Goal: Task Accomplishment & Management: Use online tool/utility

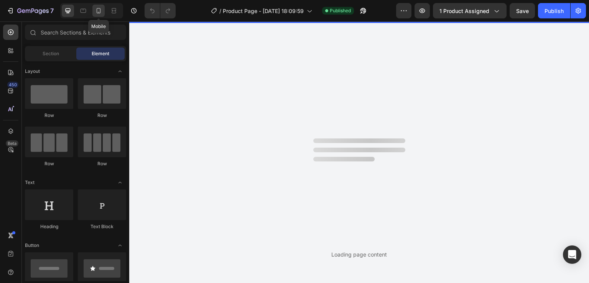
click at [101, 10] on icon at bounding box center [99, 11] width 8 height 8
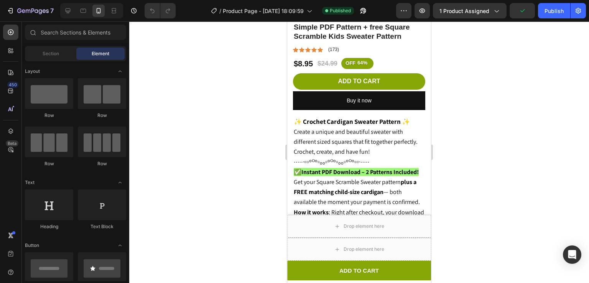
scroll to position [267, 0]
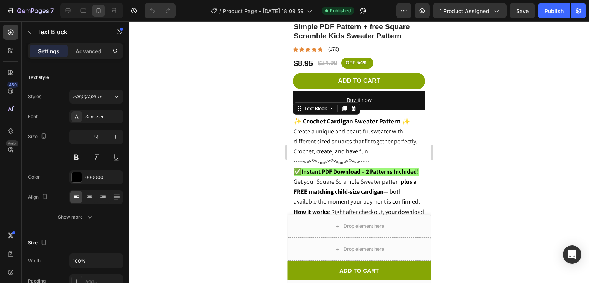
click at [365, 157] on span "∙∙∙∙∙·▫▫ᵒᴼᵒ▫ₒₒ▫ᵒᴼᵒ▫ₒₒ▫ᵒᴼᵒ▫▫·∙∙∙∙∙" at bounding box center [332, 161] width 76 height 8
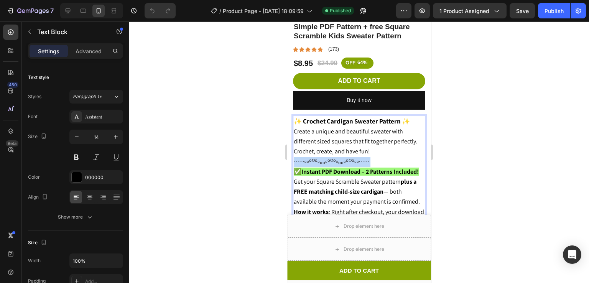
click at [365, 157] on span "∙∙∙∙∙·▫▫ᵒᴼᵒ▫ₒₒ▫ᵒᴼᵒ▫ₒₒ▫ᵒᴼᵒ▫▫·∙∙∙∙∙" at bounding box center [332, 161] width 76 height 8
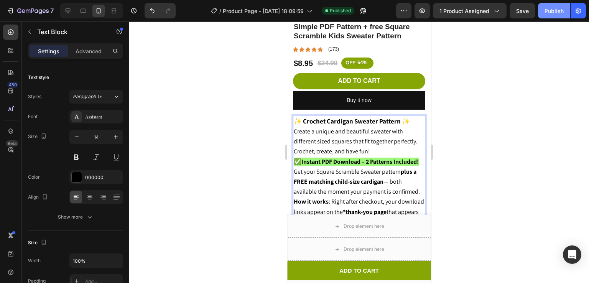
click at [542, 5] on button "Publish" at bounding box center [554, 10] width 32 height 15
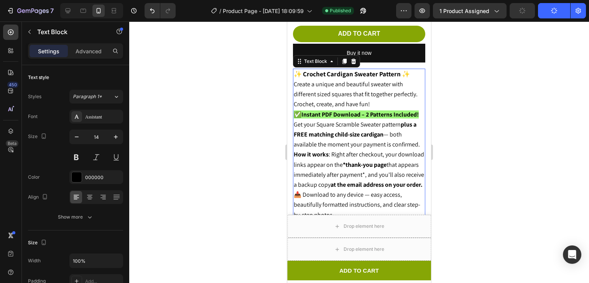
scroll to position [287, 0]
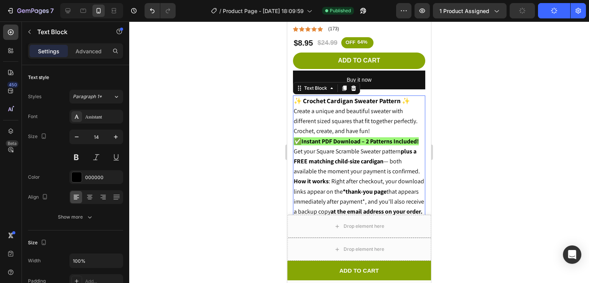
click at [471, 122] on div at bounding box center [359, 152] width 460 height 262
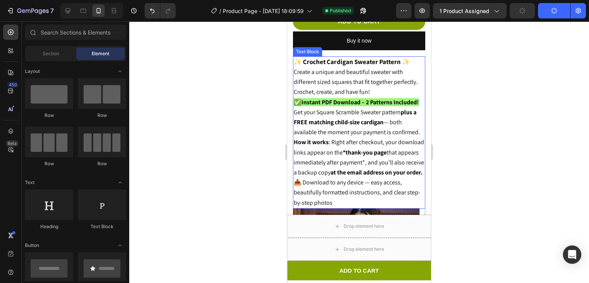
scroll to position [327, 0]
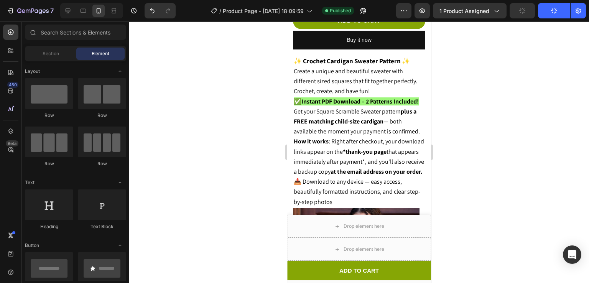
click at [451, 131] on div at bounding box center [359, 152] width 460 height 262
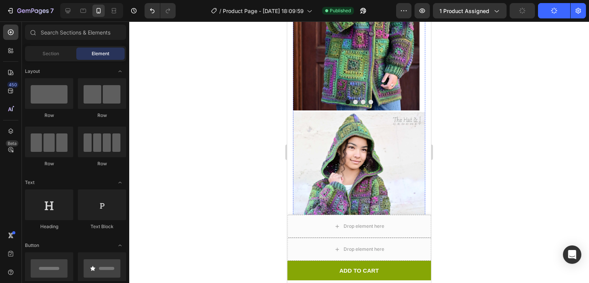
scroll to position [612, 0]
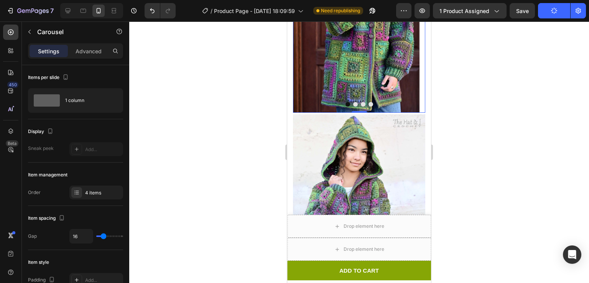
click at [353, 107] on button "Dot" at bounding box center [355, 104] width 5 height 5
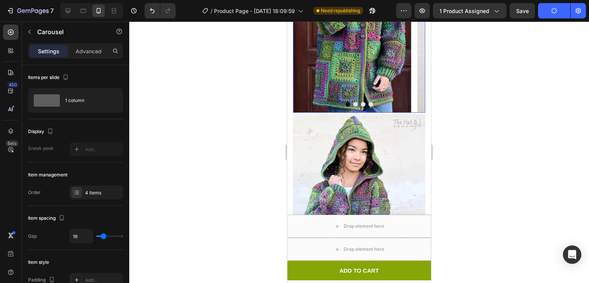
click at [353, 107] on button "Dot" at bounding box center [355, 104] width 5 height 5
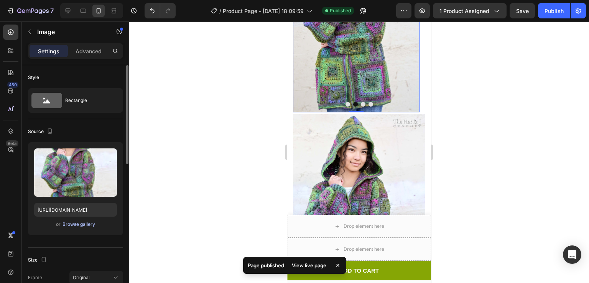
click at [76, 223] on div "Browse gallery" at bounding box center [79, 224] width 33 height 7
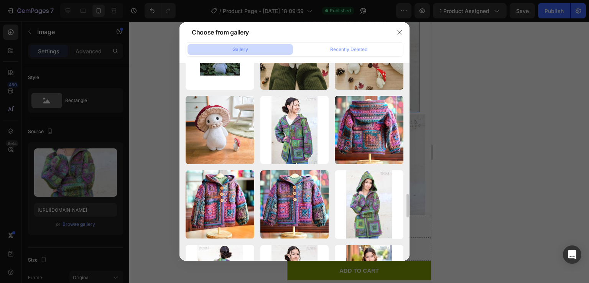
scroll to position [1093, 0]
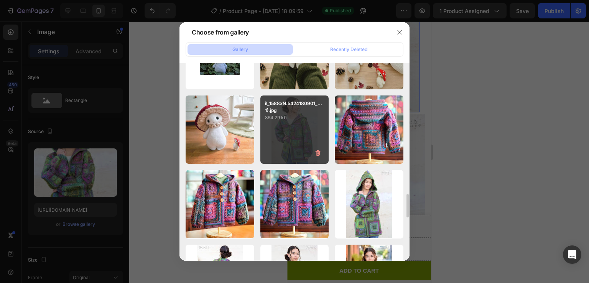
click at [296, 135] on div "il_1588xN.5424180901_...1).jpg 864.29 kb" at bounding box center [294, 130] width 69 height 69
type input "https://cdn.shopify.com/s/files/1/0759/3512/1634/files/gempages_574415007119311…"
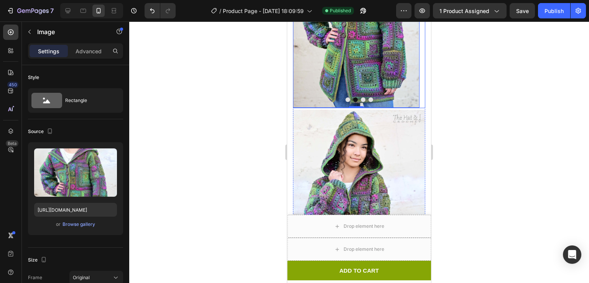
scroll to position [615, 0]
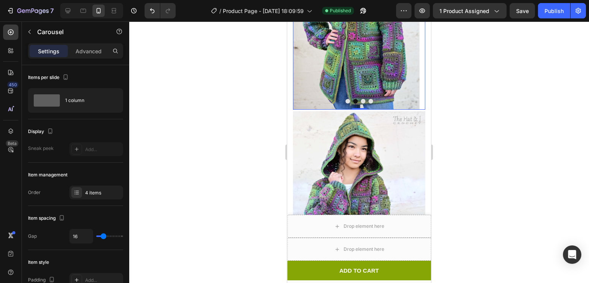
click at [405, 19] on icon "Carousel Next Arrow" at bounding box center [408, 14] width 9 height 9
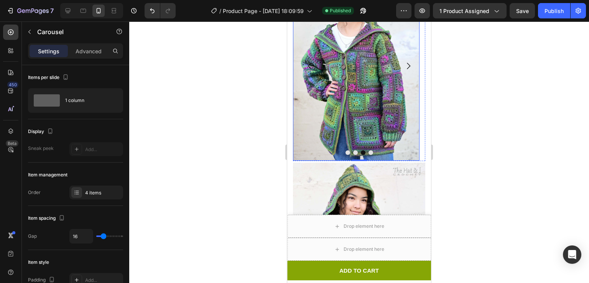
scroll to position [563, 0]
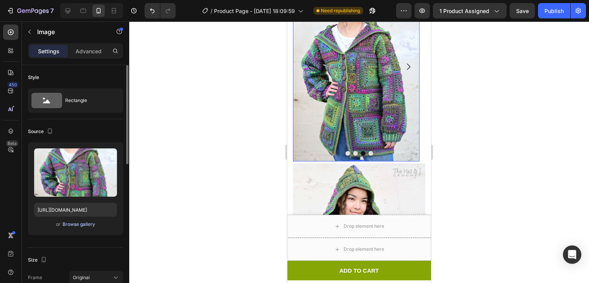
click at [78, 223] on div "Browse gallery" at bounding box center [79, 224] width 33 height 7
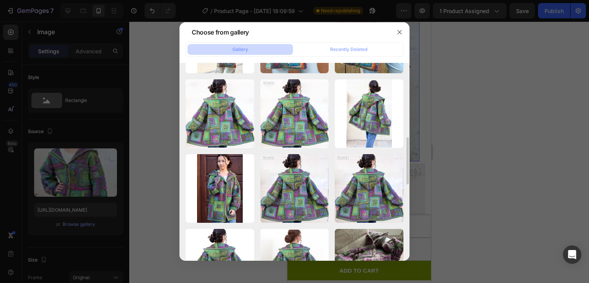
scroll to position [307, 0]
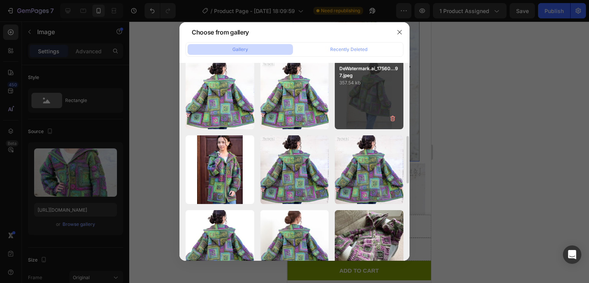
click at [370, 95] on div "DeWatermark.ai_17560...97.jpeg 357.54 kb" at bounding box center [369, 95] width 69 height 69
type input "https://cdn.shopify.com/s/files/1/0759/3512/1634/files/gempages_574415007119311…"
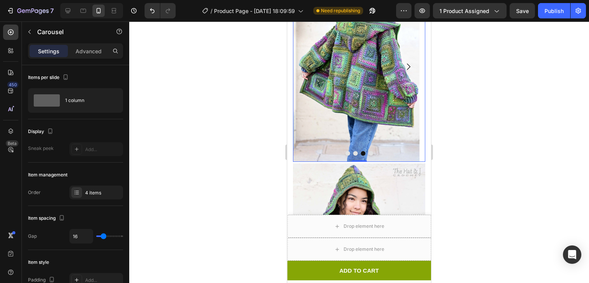
click at [301, 77] on button "Carousel Back Arrow" at bounding box center [309, 66] width 21 height 21
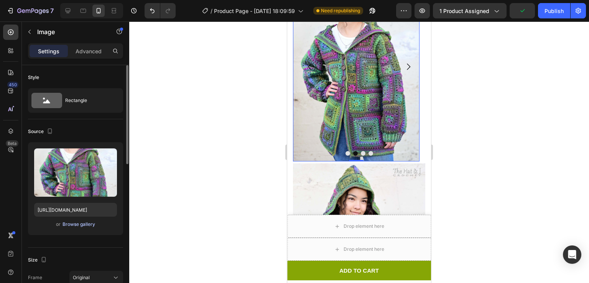
click at [66, 224] on div "Browse gallery" at bounding box center [79, 224] width 33 height 7
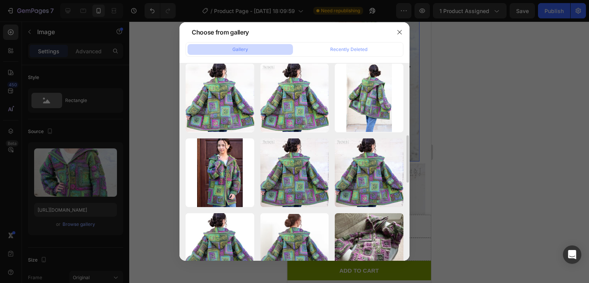
scroll to position [304, 0]
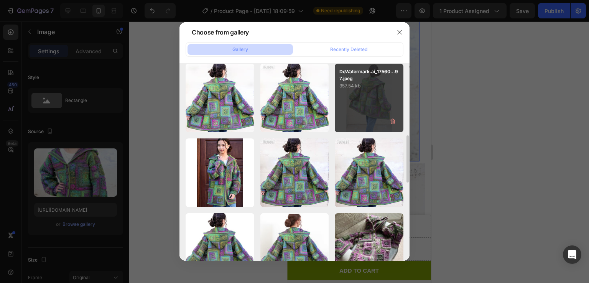
click at [358, 111] on div "DeWatermark.ai_17560...97.jpeg 357.54 kb" at bounding box center [369, 98] width 69 height 69
type input "https://cdn.shopify.com/s/files/1/0759/3512/1634/files/gempages_574415007119311…"
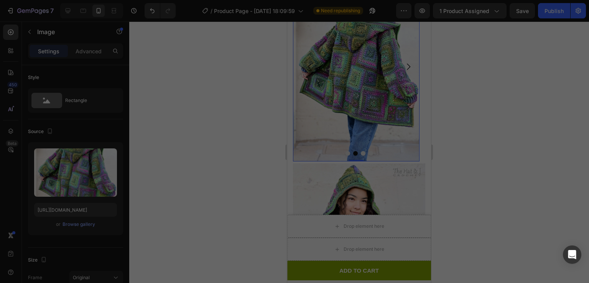
click at [358, 111] on div "DeWatermark.ai_17560...97.jpeg 357.54 kb" at bounding box center [369, 98] width 69 height 69
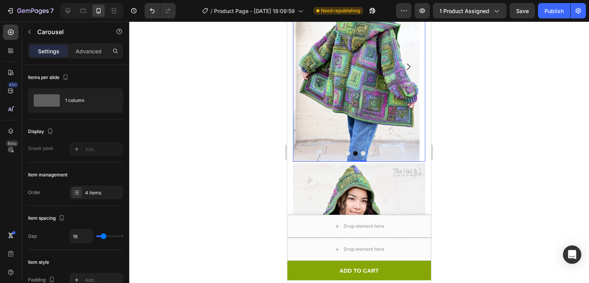
click at [407, 70] on icon "Carousel Next Arrow" at bounding box center [408, 66] width 3 height 7
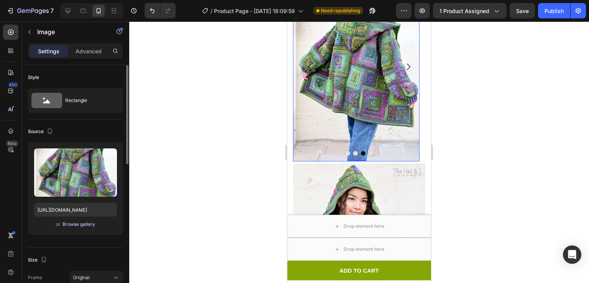
click at [78, 222] on div "Browse gallery" at bounding box center [79, 224] width 33 height 7
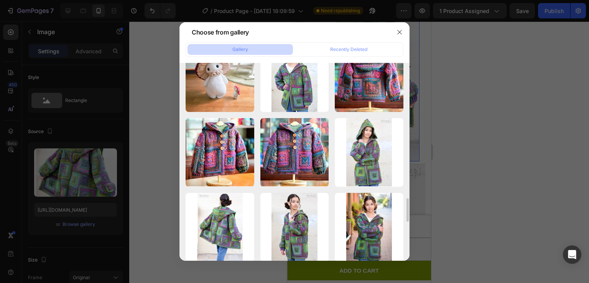
scroll to position [1148, 0]
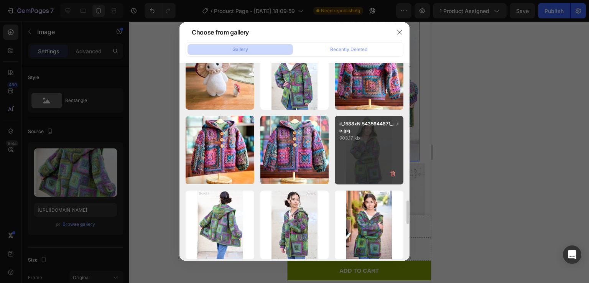
click at [356, 162] on div "il_1588xN.5435644871_...ie.jpg 903.17 kb" at bounding box center [369, 150] width 69 height 69
type input "[URL][DOMAIN_NAME]"
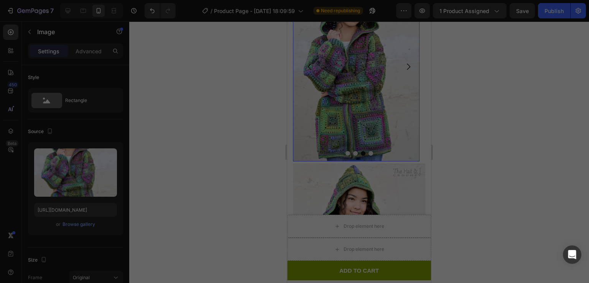
click at [356, 162] on div "il_1588xN.5435644871_...ie.jpg 903.17 kb" at bounding box center [369, 150] width 69 height 69
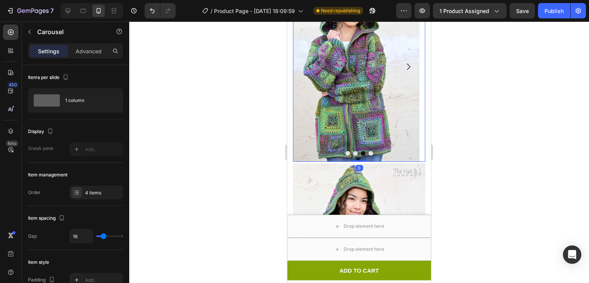
click at [405, 71] on icon "Carousel Next Arrow" at bounding box center [408, 66] width 9 height 9
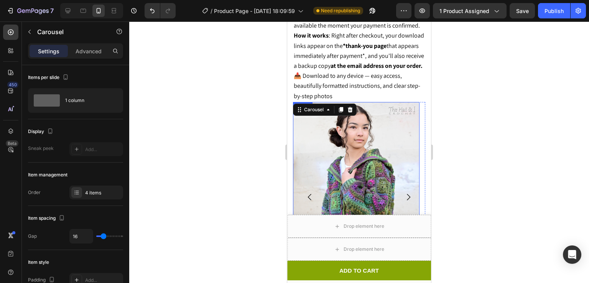
scroll to position [422, 0]
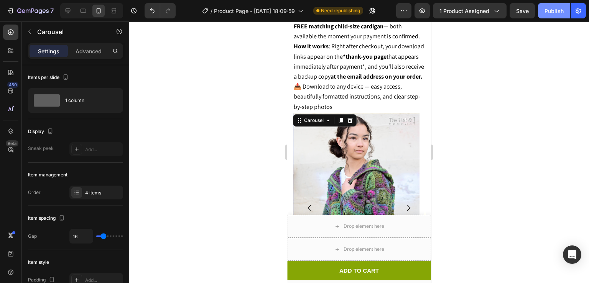
click at [552, 9] on div "Publish" at bounding box center [554, 11] width 19 height 8
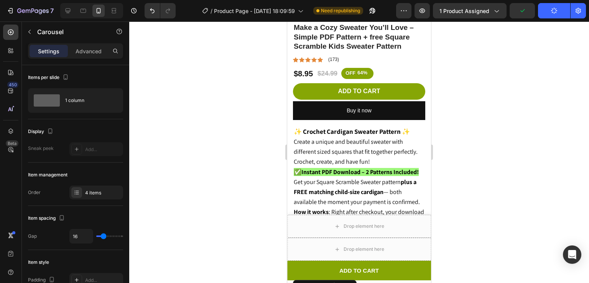
scroll to position [249, 0]
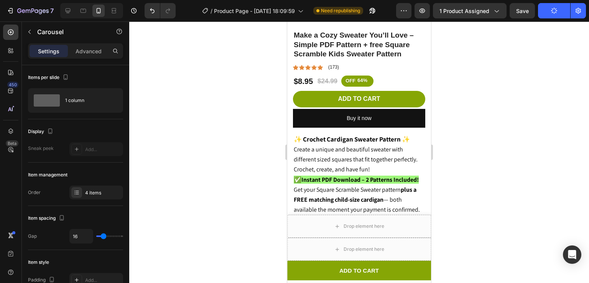
click at [477, 131] on div at bounding box center [359, 152] width 460 height 262
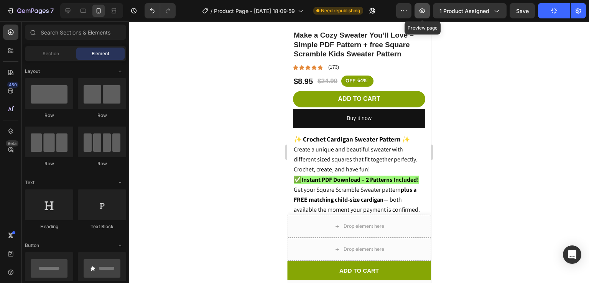
click at [425, 10] on icon "button" at bounding box center [422, 11] width 8 height 8
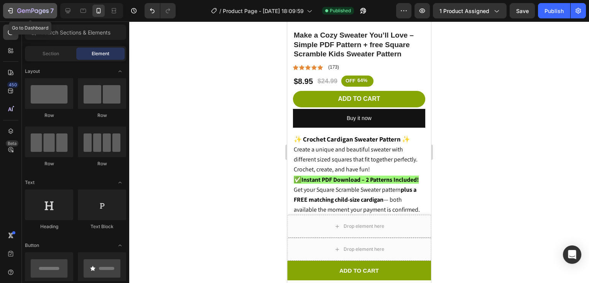
click at [36, 4] on button "7" at bounding box center [30, 10] width 54 height 15
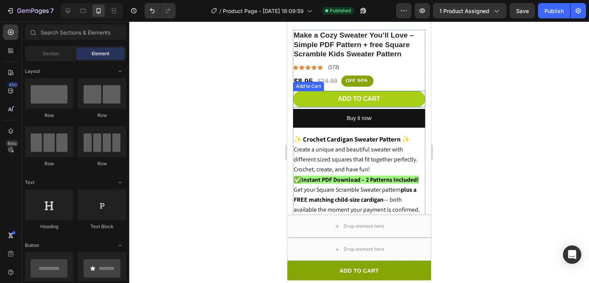
click at [321, 91] on button "Add to cart" at bounding box center [359, 99] width 132 height 16
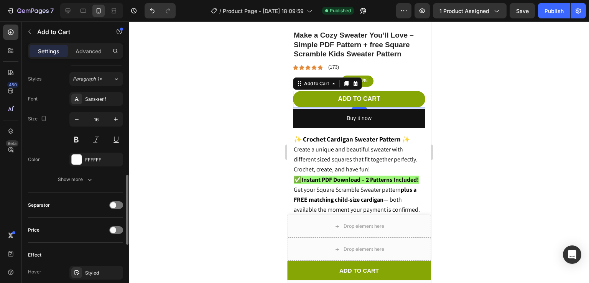
scroll to position [376, 0]
click at [82, 180] on div "Show more" at bounding box center [76, 180] width 36 height 8
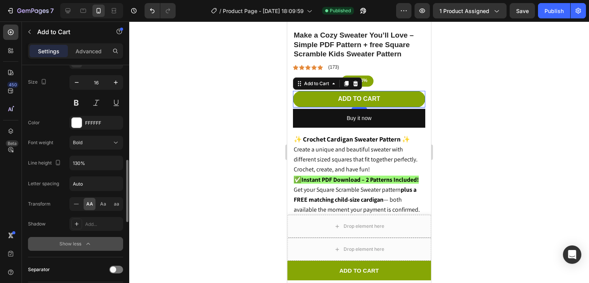
scroll to position [418, 0]
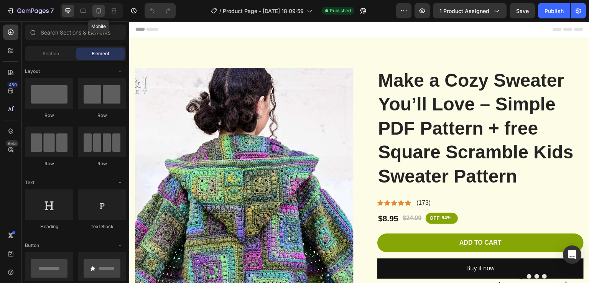
click at [101, 16] on div at bounding box center [98, 11] width 12 height 12
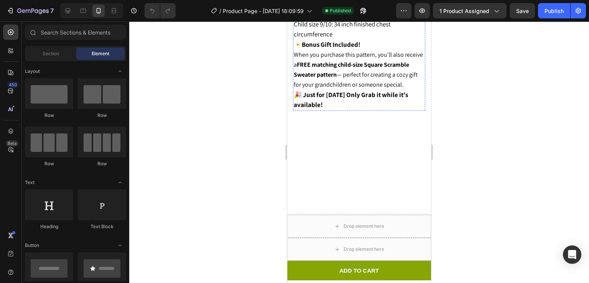
scroll to position [596, 0]
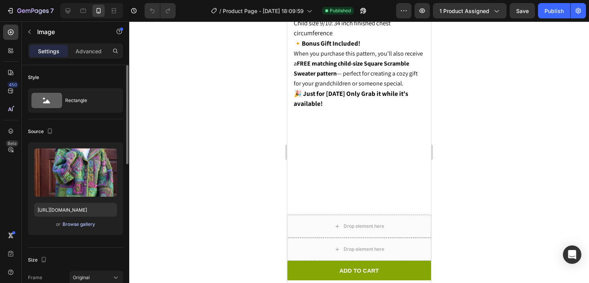
click at [76, 222] on div "Browse gallery" at bounding box center [79, 224] width 33 height 7
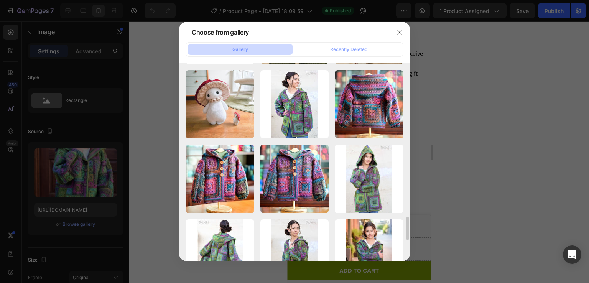
scroll to position [1139, 0]
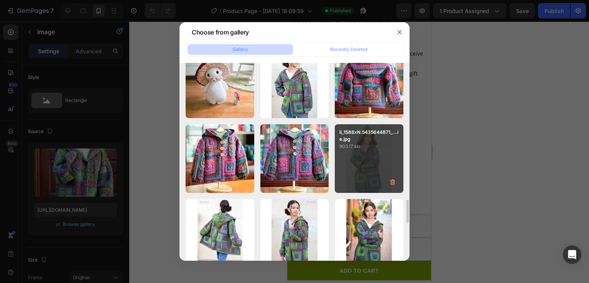
click at [380, 153] on div "il_1588xN.5435644871_...ie.jpg 903.17 kb" at bounding box center [369, 158] width 69 height 69
type input "[URL][DOMAIN_NAME]"
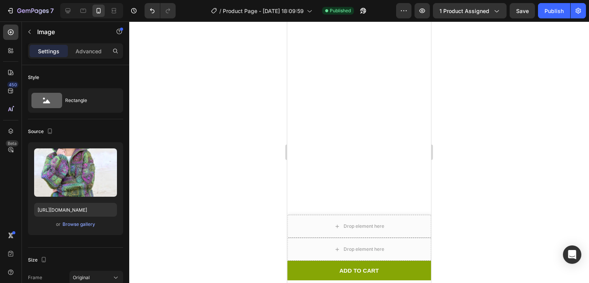
scroll to position [683, 0]
click at [86, 227] on div "Browse gallery" at bounding box center [79, 224] width 33 height 7
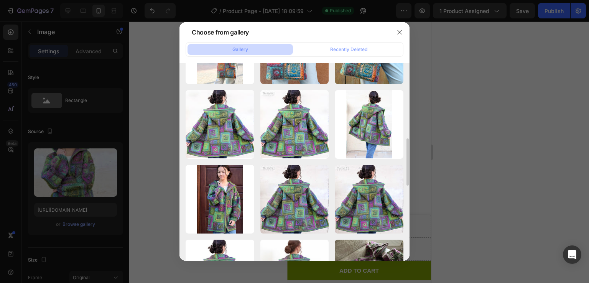
scroll to position [276, 0]
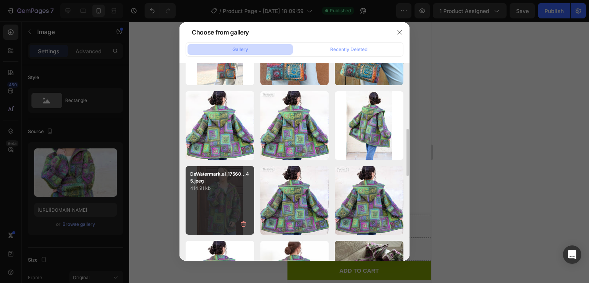
click at [221, 193] on div "DeWatermark.ai_17560...45.jpeg 414.91 kb" at bounding box center [220, 200] width 69 height 69
type input "[URL][DOMAIN_NAME]"
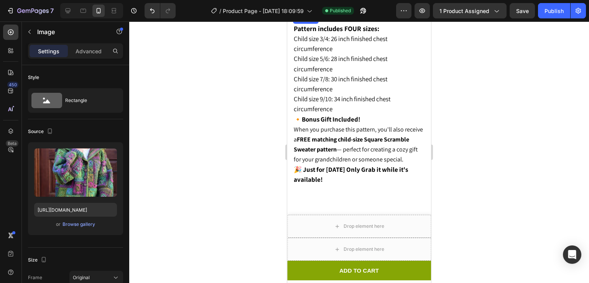
scroll to position [519, 0]
click at [483, 120] on div at bounding box center [359, 152] width 460 height 262
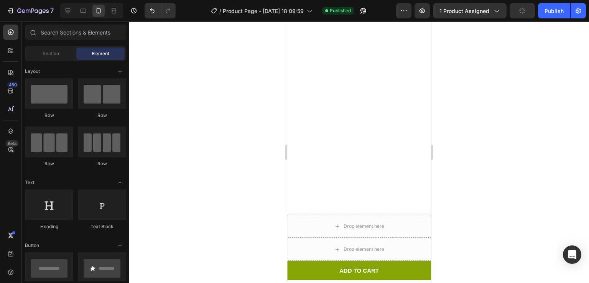
scroll to position [746, 0]
click at [485, 142] on div at bounding box center [359, 152] width 460 height 262
click at [420, 13] on icon "button" at bounding box center [422, 11] width 8 height 8
click at [153, 15] on button "Undo/Redo" at bounding box center [152, 10] width 15 height 15
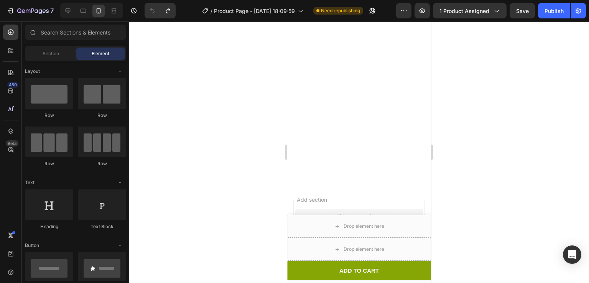
scroll to position [934, 0]
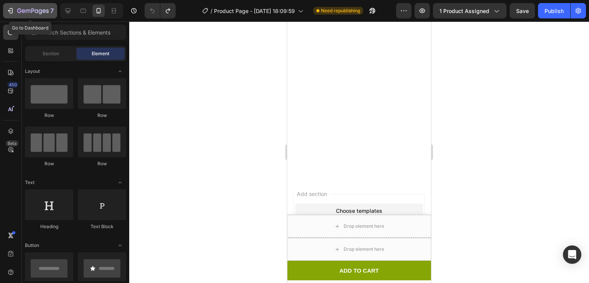
click at [20, 15] on div "7" at bounding box center [35, 10] width 36 height 9
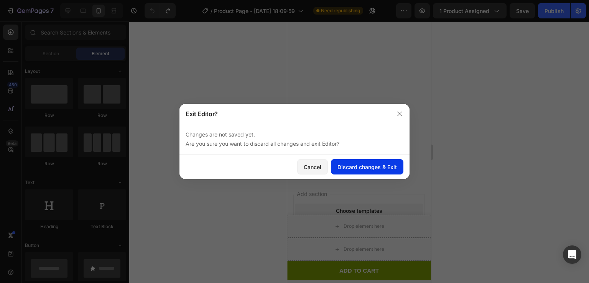
click at [339, 170] on div "Discard changes & Exit" at bounding box center [367, 167] width 59 height 8
